Goal: Transaction & Acquisition: Purchase product/service

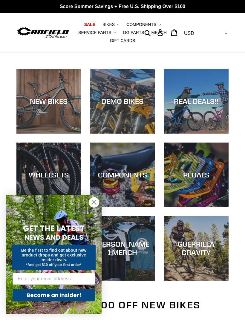
click at [99, 205] on icon "Close dialog" at bounding box center [94, 202] width 10 height 10
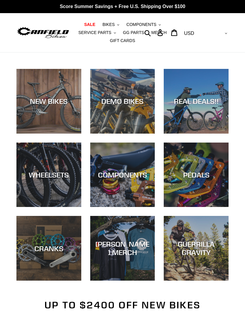
click at [56, 281] on div "CRANKS" at bounding box center [48, 281] width 65 height 0
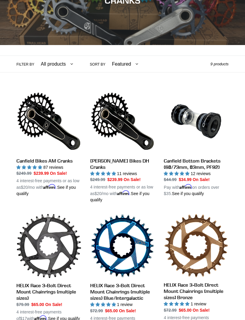
scroll to position [97, 0]
click at [55, 137] on link "Canfield Bikes AM Cranks" at bounding box center [48, 143] width 65 height 108
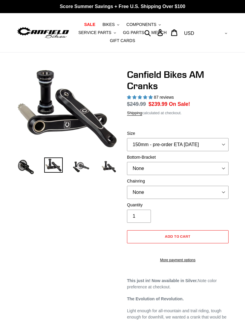
select select "highest-rating"
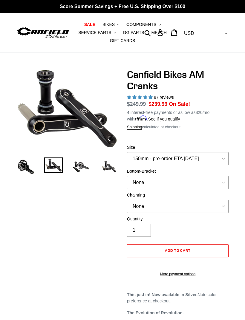
click at [78, 168] on img at bounding box center [81, 167] width 19 height 19
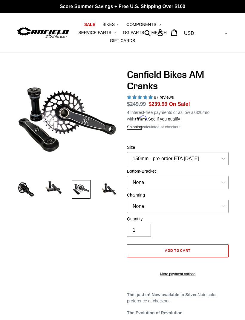
click at [34, 191] on img at bounding box center [25, 189] width 19 height 19
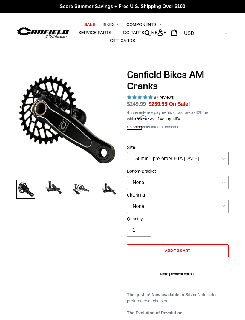
click at [221, 158] on select "150mm - pre-order ETA 9/30/25 155mm - pre-order ETA 9/30/25 160mm - pre-order E…" at bounding box center [177, 158] width 101 height 13
click at [216, 180] on select "None BSA Threaded 68/73mm Press Fit PF92" at bounding box center [177, 182] width 101 height 13
click at [218, 181] on select "None BSA Threaded 68/73mm Press Fit PF92" at bounding box center [177, 182] width 101 height 13
click at [208, 204] on select "None 30t Round (Boost 148) 30t Oval (Boost 148) 32t Round (Boost 148) 32t Oval …" at bounding box center [177, 206] width 101 height 13
click at [207, 207] on select "None 30t Round (Boost 148) 30t Oval (Boost 148) 32t Round (Boost 148) 32t Oval …" at bounding box center [177, 206] width 101 height 13
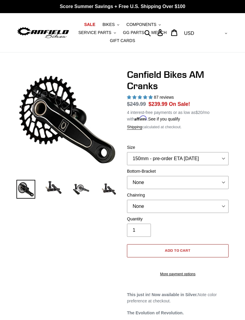
click at [105, 193] on img at bounding box center [108, 189] width 19 height 19
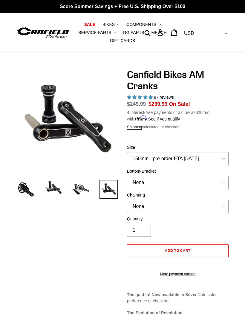
click at [90, 187] on img at bounding box center [81, 189] width 19 height 19
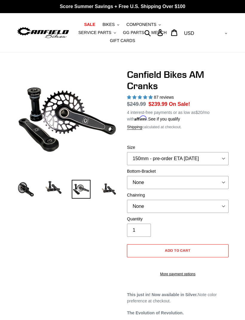
click at [54, 190] on img at bounding box center [53, 187] width 19 height 15
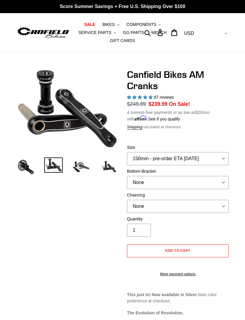
click at [107, 173] on img at bounding box center [108, 167] width 19 height 19
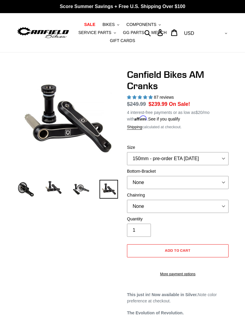
click at [56, 187] on img at bounding box center [53, 187] width 19 height 15
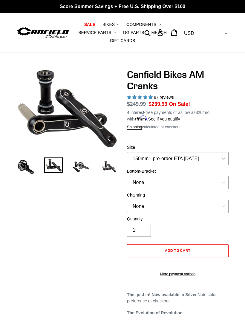
click at [53, 172] on img at bounding box center [53, 165] width 19 height 15
click at [79, 171] on img at bounding box center [81, 167] width 19 height 19
